Goal: Task Accomplishment & Management: Manage account settings

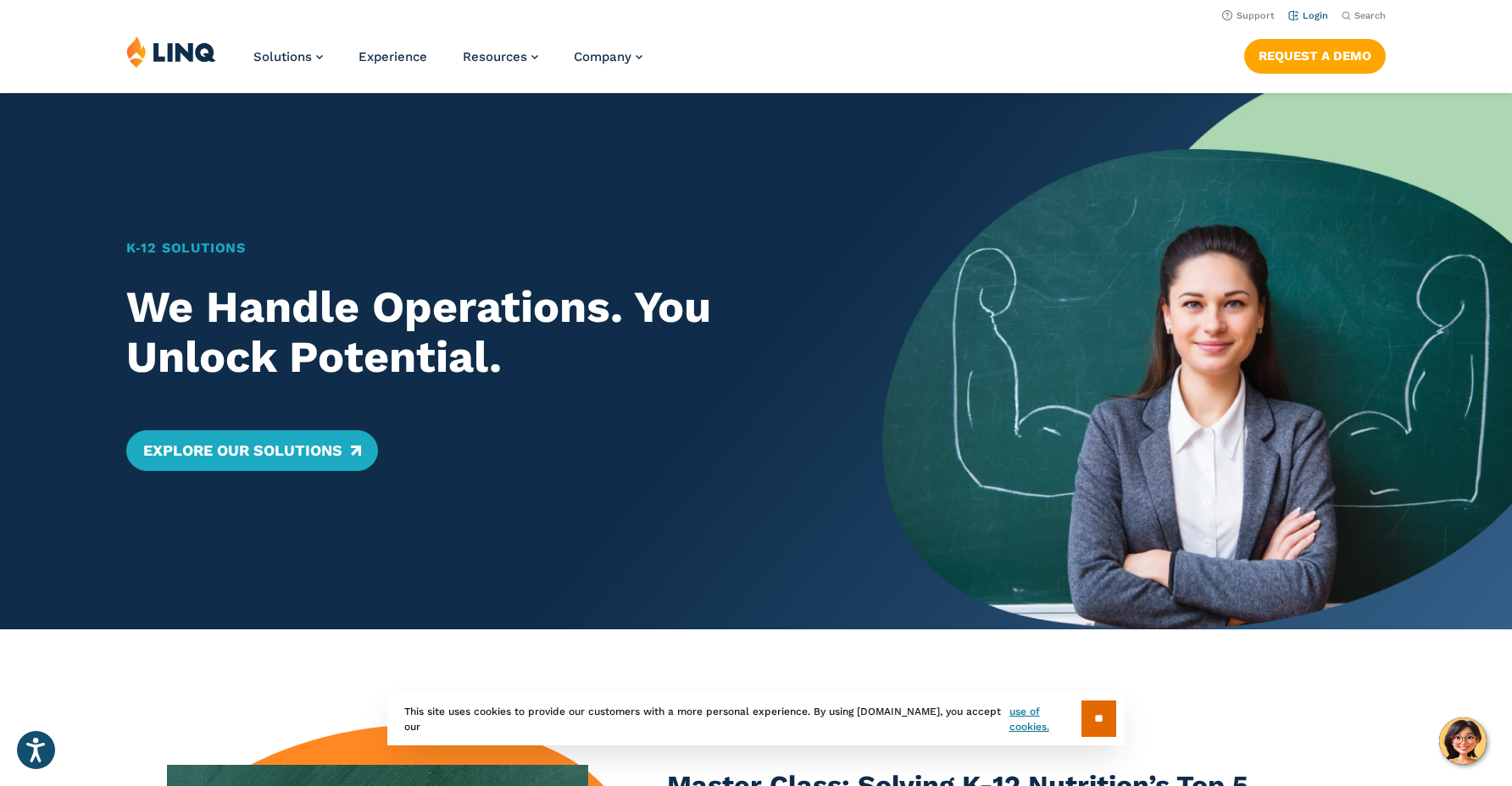
click at [1316, 19] on link "Login" at bounding box center [1308, 16] width 40 height 11
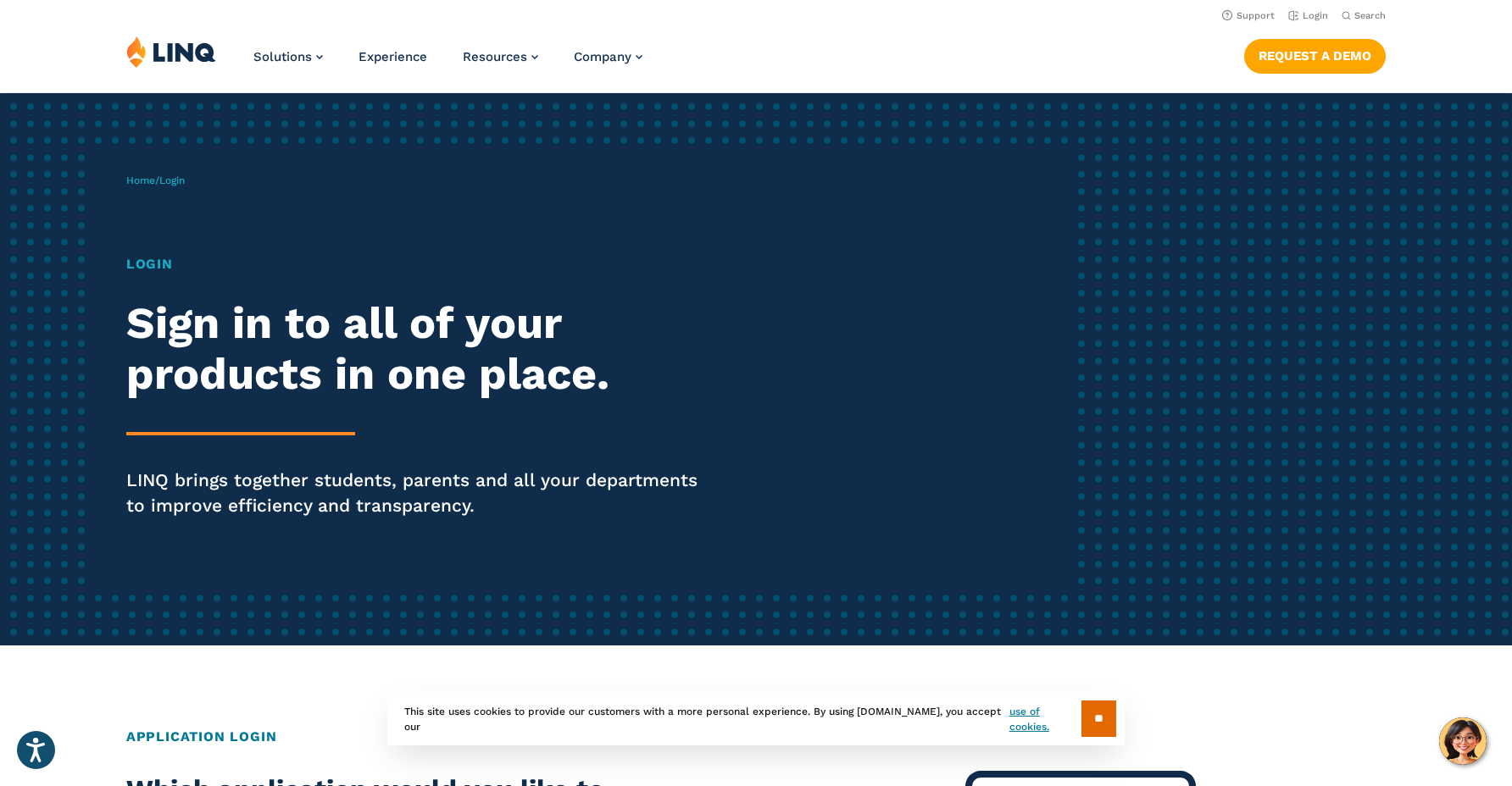
click at [242, 319] on h2 "Sign in to all of your products in one place." at bounding box center [417, 348] width 583 height 101
click at [182, 183] on span "Login" at bounding box center [172, 180] width 26 height 11
